Goal: Information Seeking & Learning: Learn about a topic

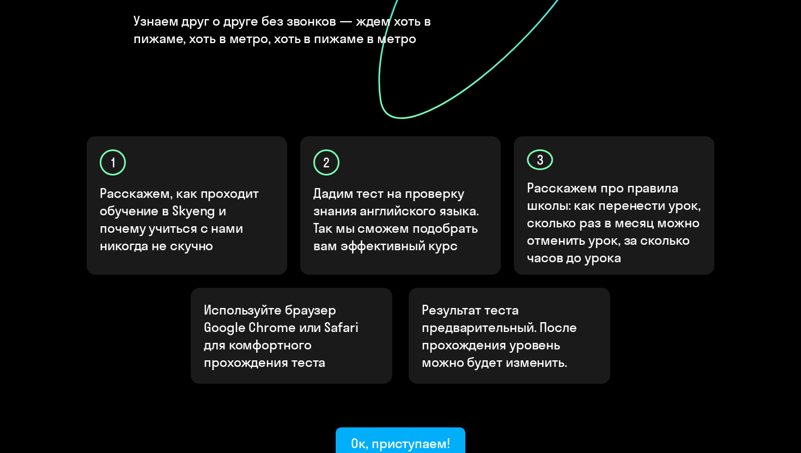
scroll to position [334, 0]
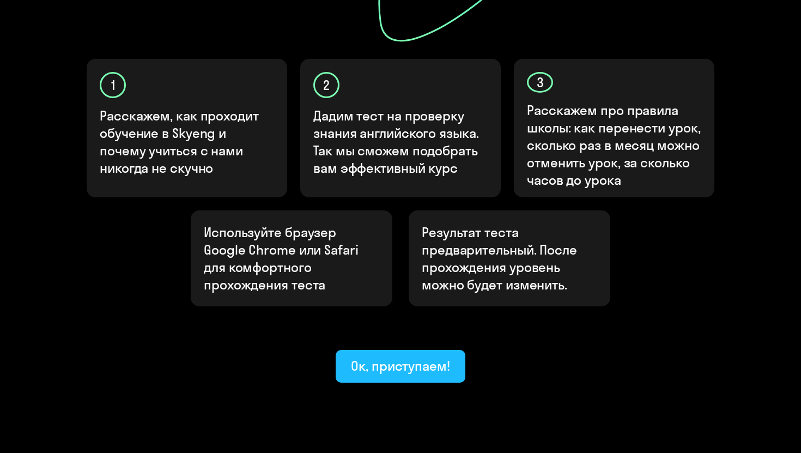
click at [423, 357] on div "Ок, приступаем!" at bounding box center [400, 365] width 99 height 17
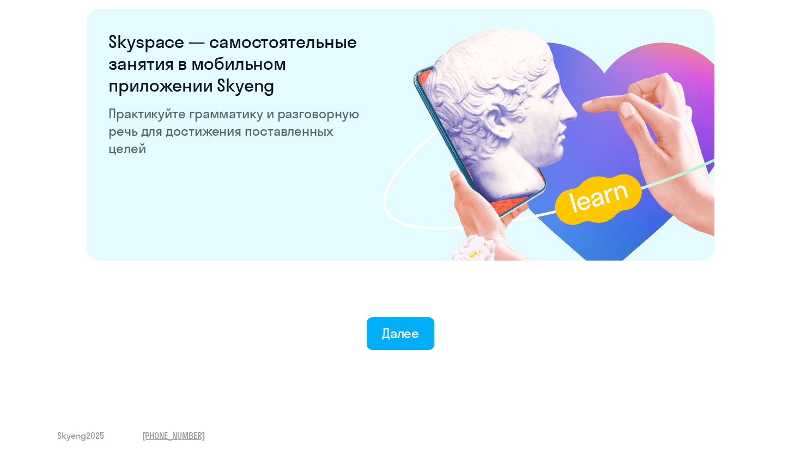
scroll to position [2072, 0]
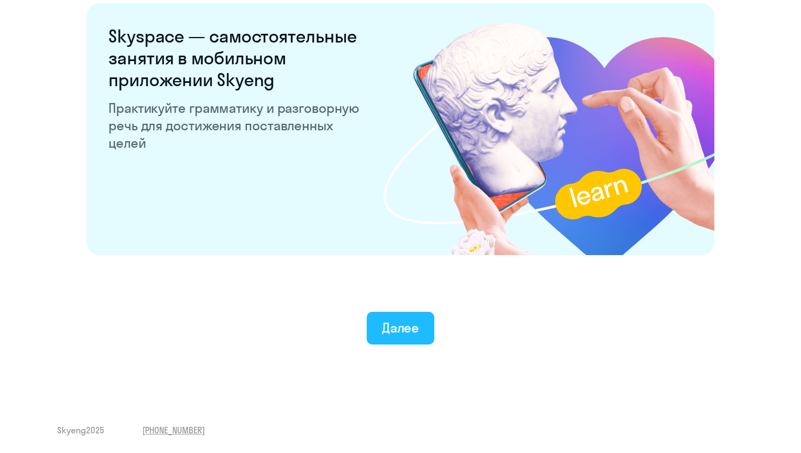
click at [415, 328] on div "Далее" at bounding box center [401, 327] width 38 height 17
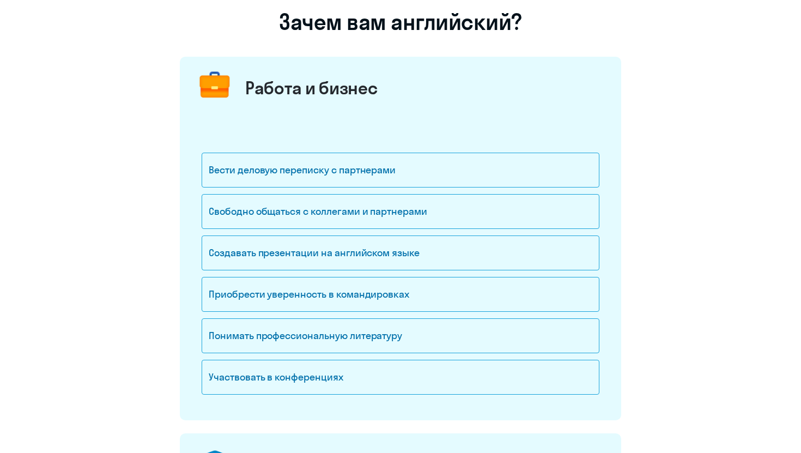
scroll to position [89, 0]
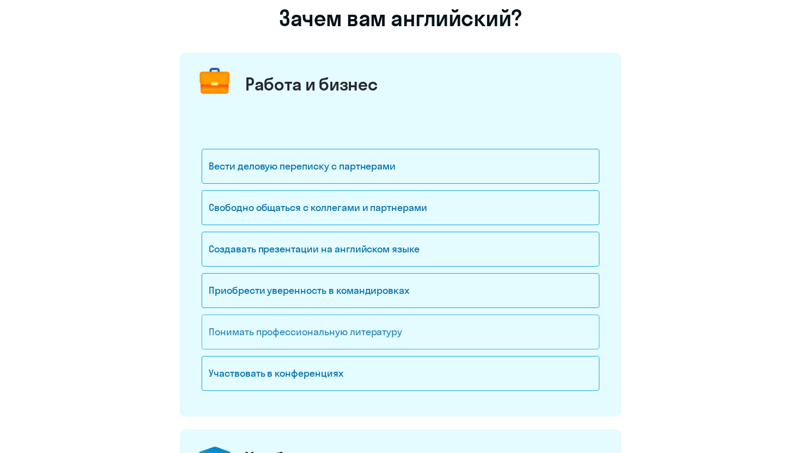
click at [400, 340] on div "Понимать профессиональную литературу" at bounding box center [401, 331] width 398 height 35
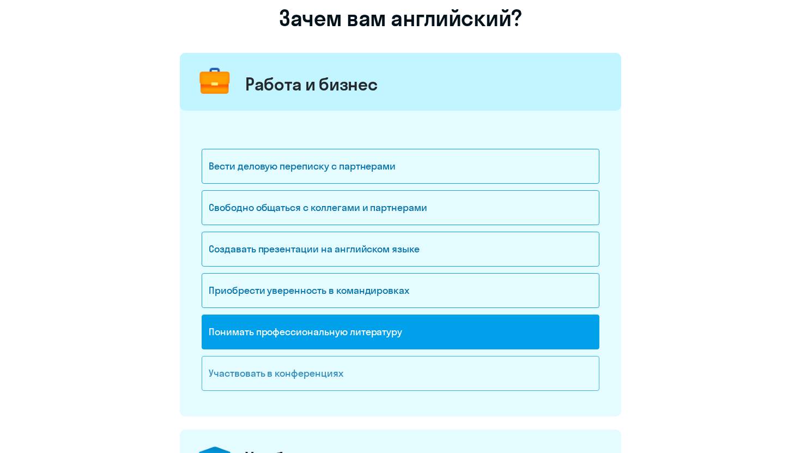
click at [398, 373] on div "Участвовать в конференциях" at bounding box center [401, 373] width 398 height 35
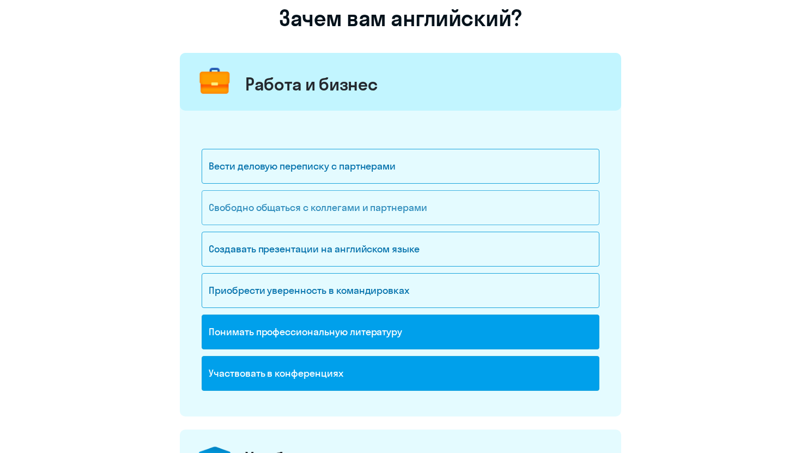
click at [451, 207] on div "Свободно общаться с коллегами и партнерами" at bounding box center [401, 207] width 398 height 35
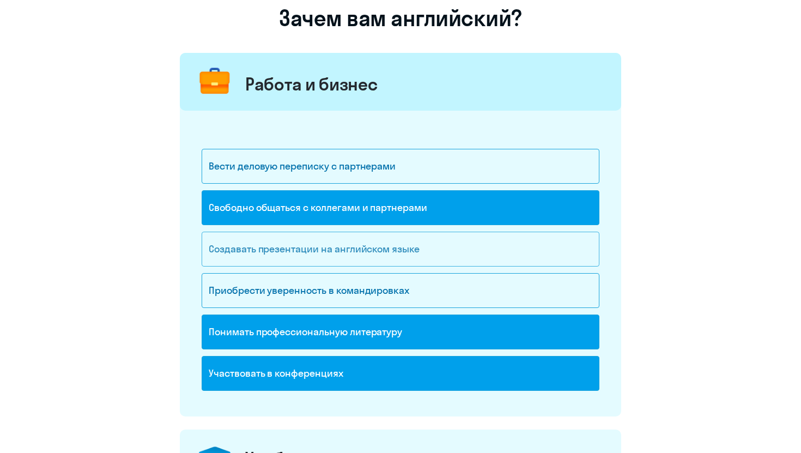
click at [446, 242] on div "Создавать презентации на английском языке" at bounding box center [401, 249] width 398 height 35
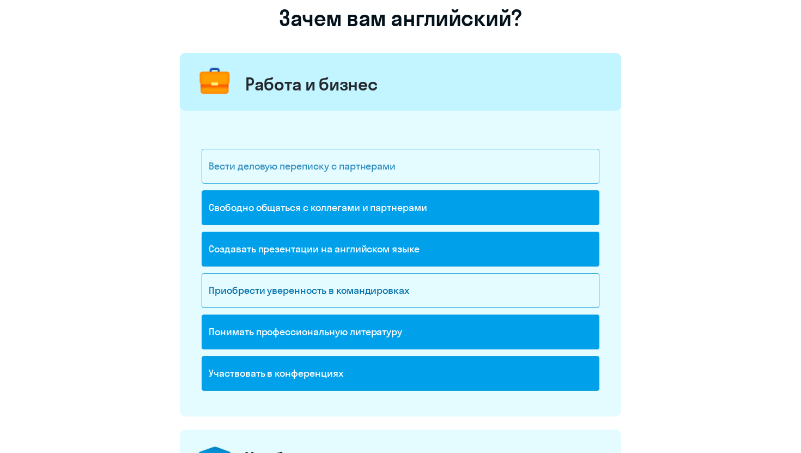
click at [418, 174] on div "Вести деловую переписку с партнерами" at bounding box center [401, 166] width 398 height 35
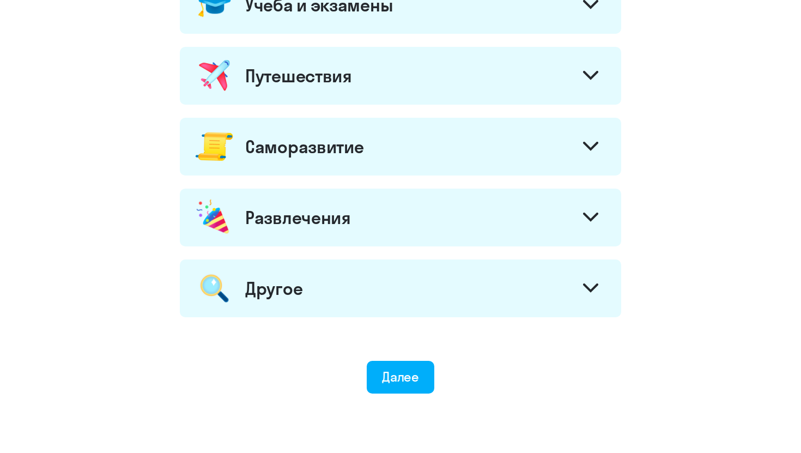
scroll to position [541, 0]
click at [580, 141] on div at bounding box center [590, 148] width 26 height 26
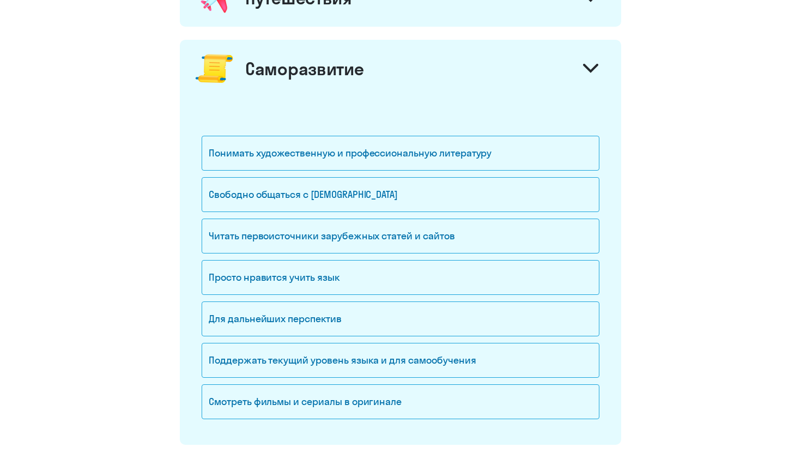
scroll to position [622, 0]
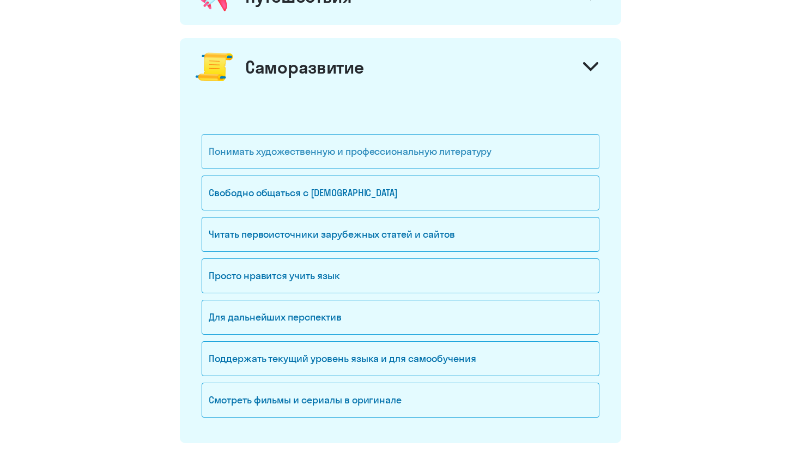
click at [553, 144] on div "Понимать художественную и профессиональную литературу" at bounding box center [401, 151] width 398 height 35
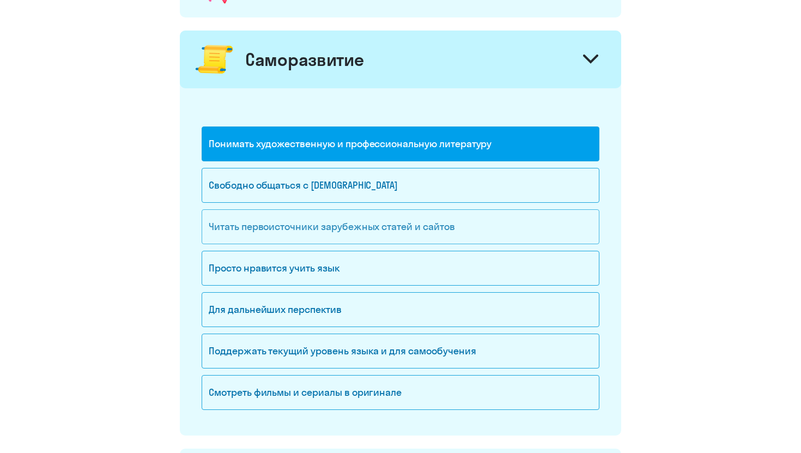
scroll to position [631, 0]
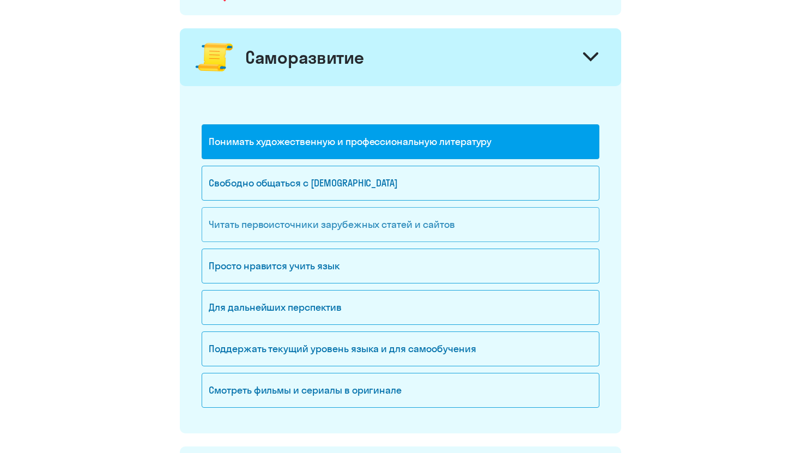
click at [549, 222] on div "Читать первоисточники зарубежных статей и сайтов" at bounding box center [401, 224] width 398 height 35
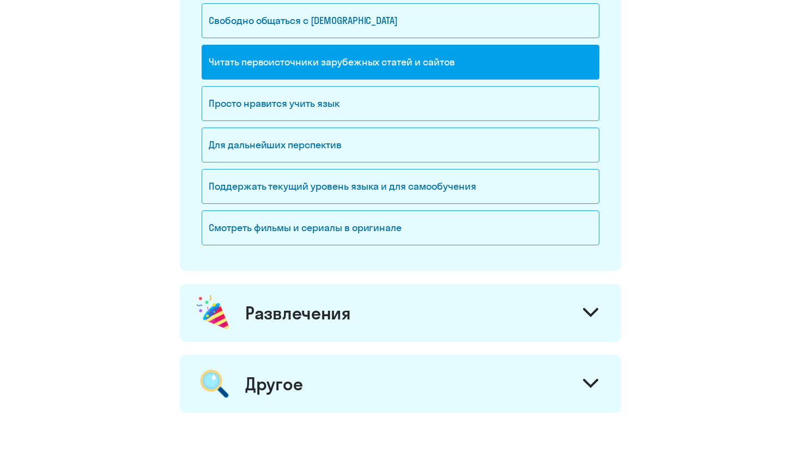
scroll to position [796, 0]
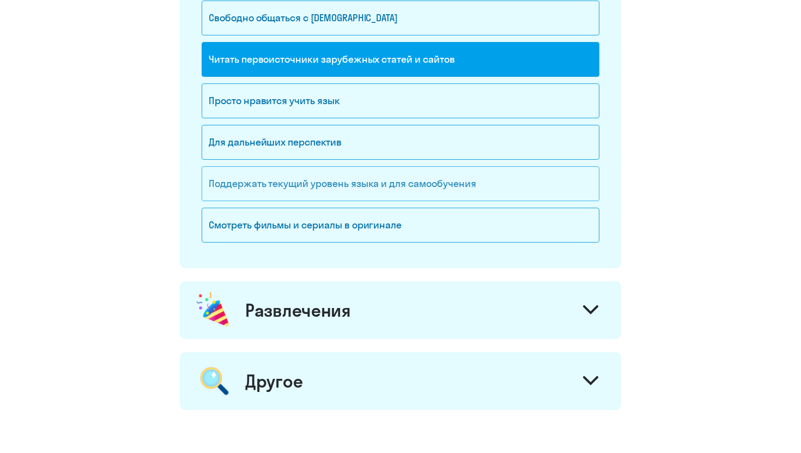
click at [531, 192] on div "Поддержать текущий уровень языка и для cамообучения" at bounding box center [401, 183] width 398 height 35
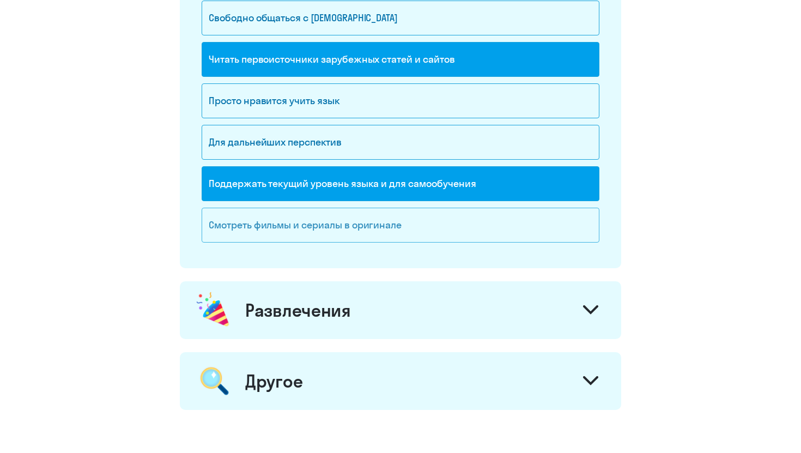
click at [514, 232] on div "Смотреть фильмы и сериалы в оригинале" at bounding box center [401, 225] width 398 height 35
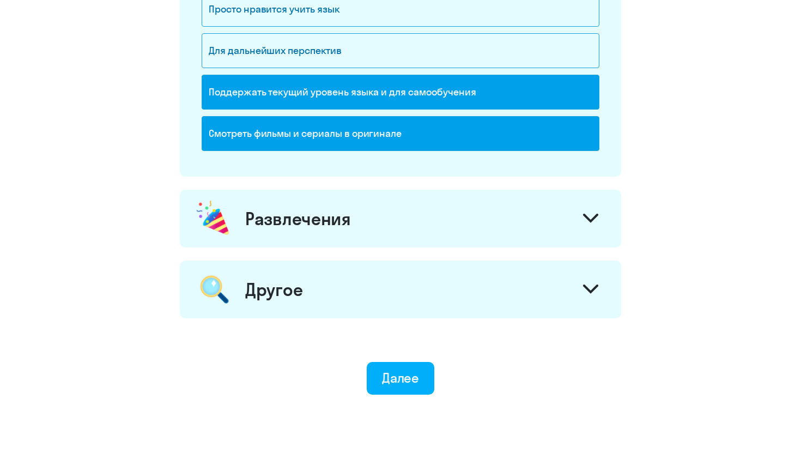
scroll to position [903, 0]
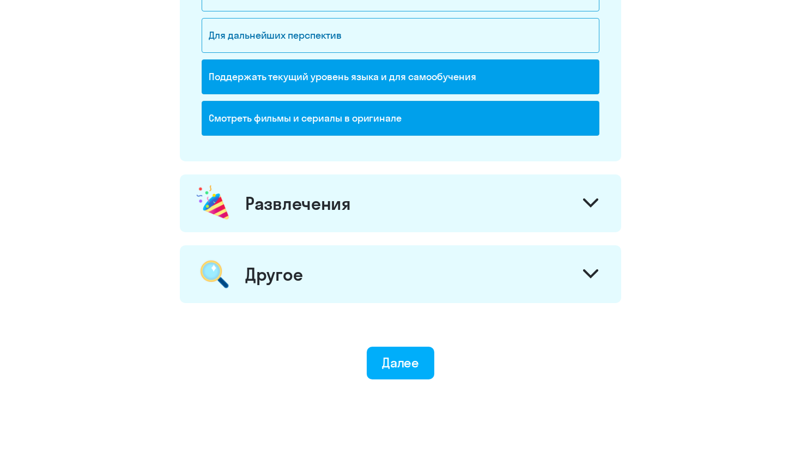
click at [544, 196] on div "Развлечения" at bounding box center [400, 203] width 441 height 58
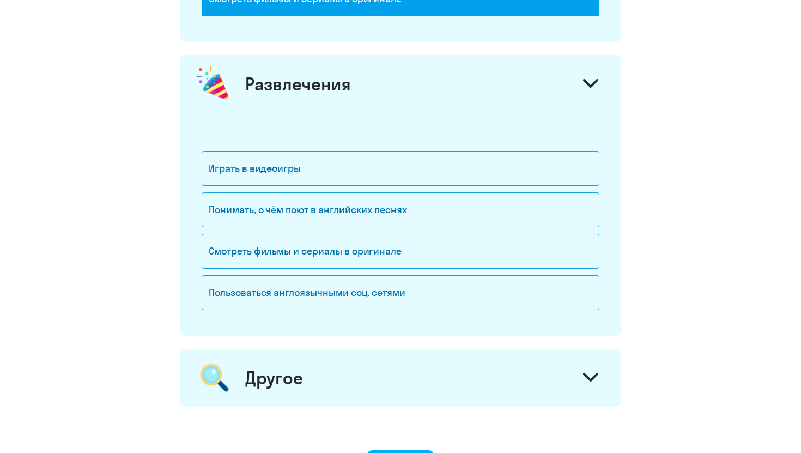
scroll to position [1023, 0]
click at [539, 217] on div "Понимать, о чём поют в английских песнях" at bounding box center [401, 209] width 398 height 35
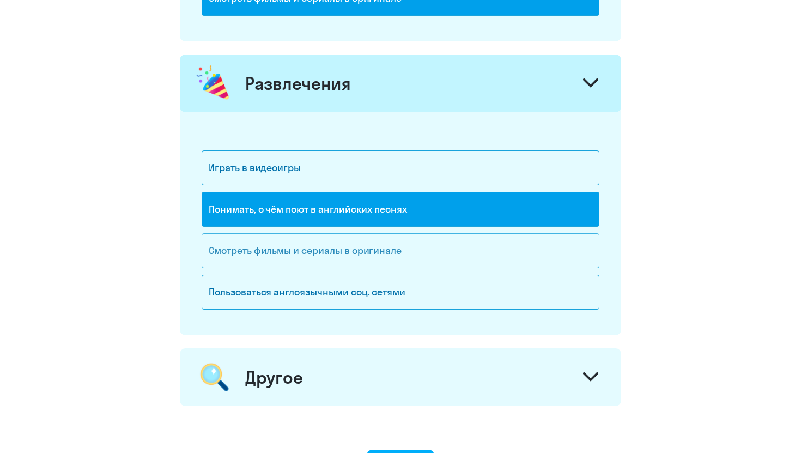
click at [539, 233] on div "Играть в видеоигры Понимать, о чём поют в английских песнях Смотреть фильмы и с…" at bounding box center [401, 233] width 398 height 166
click at [535, 253] on div "Смотреть фильмы и сериалы в оригинале" at bounding box center [401, 250] width 398 height 35
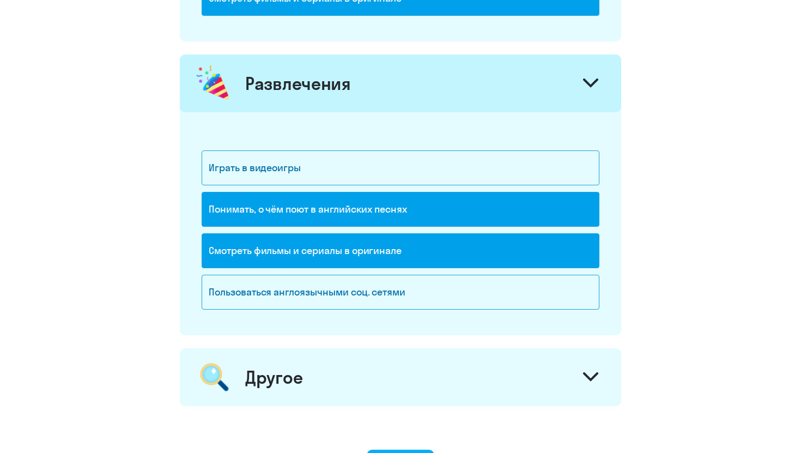
click at [501, 362] on div "Другое" at bounding box center [400, 377] width 441 height 58
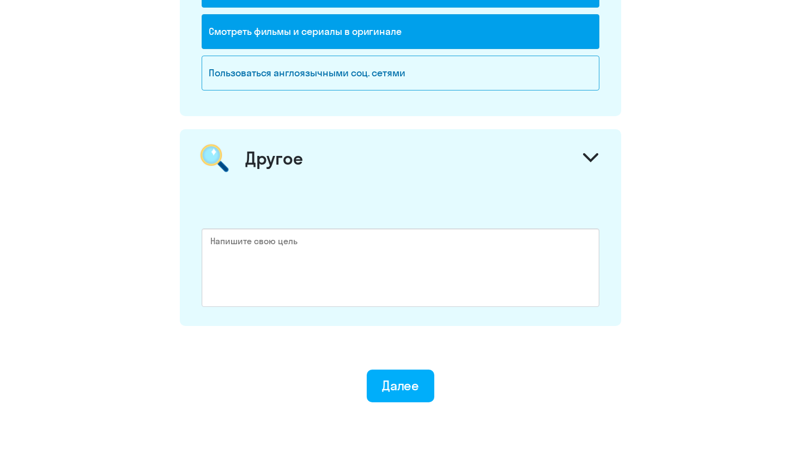
scroll to position [1295, 0]
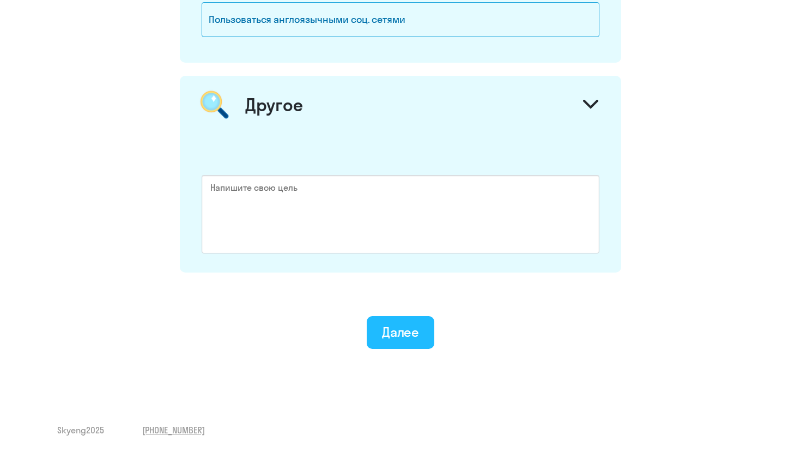
click at [423, 343] on button "Далее" at bounding box center [401, 332] width 68 height 33
